Goal: Find specific page/section: Find specific page/section

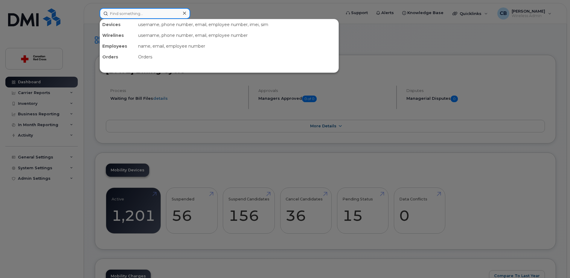
click at [171, 15] on input at bounding box center [145, 13] width 91 height 11
paste input "[PHONE_NUMBER]"
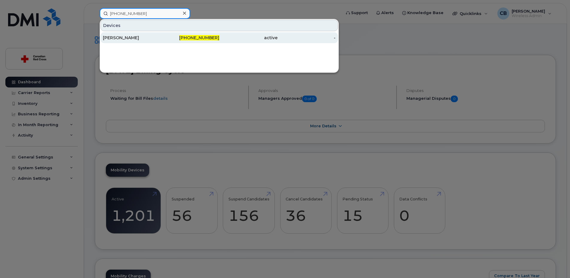
type input "[PHONE_NUMBER]"
click at [126, 40] on div "[PERSON_NAME]" at bounding box center [132, 38] width 58 height 6
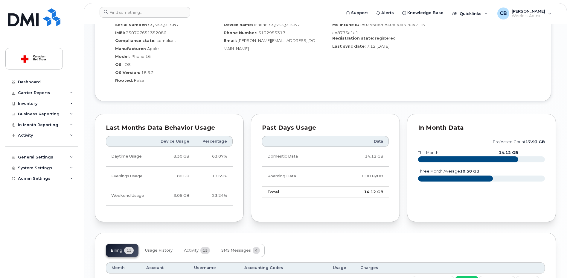
scroll to position [539, 0]
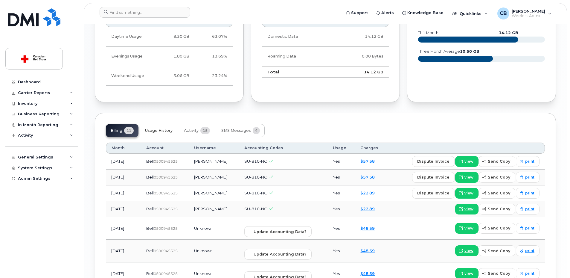
click at [165, 129] on span "Usage History" at bounding box center [159, 130] width 28 height 5
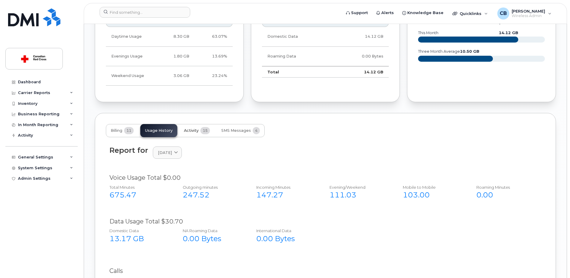
click at [193, 129] on span "Activity" at bounding box center [191, 130] width 15 height 5
